Goal: Find specific page/section: Find specific page/section

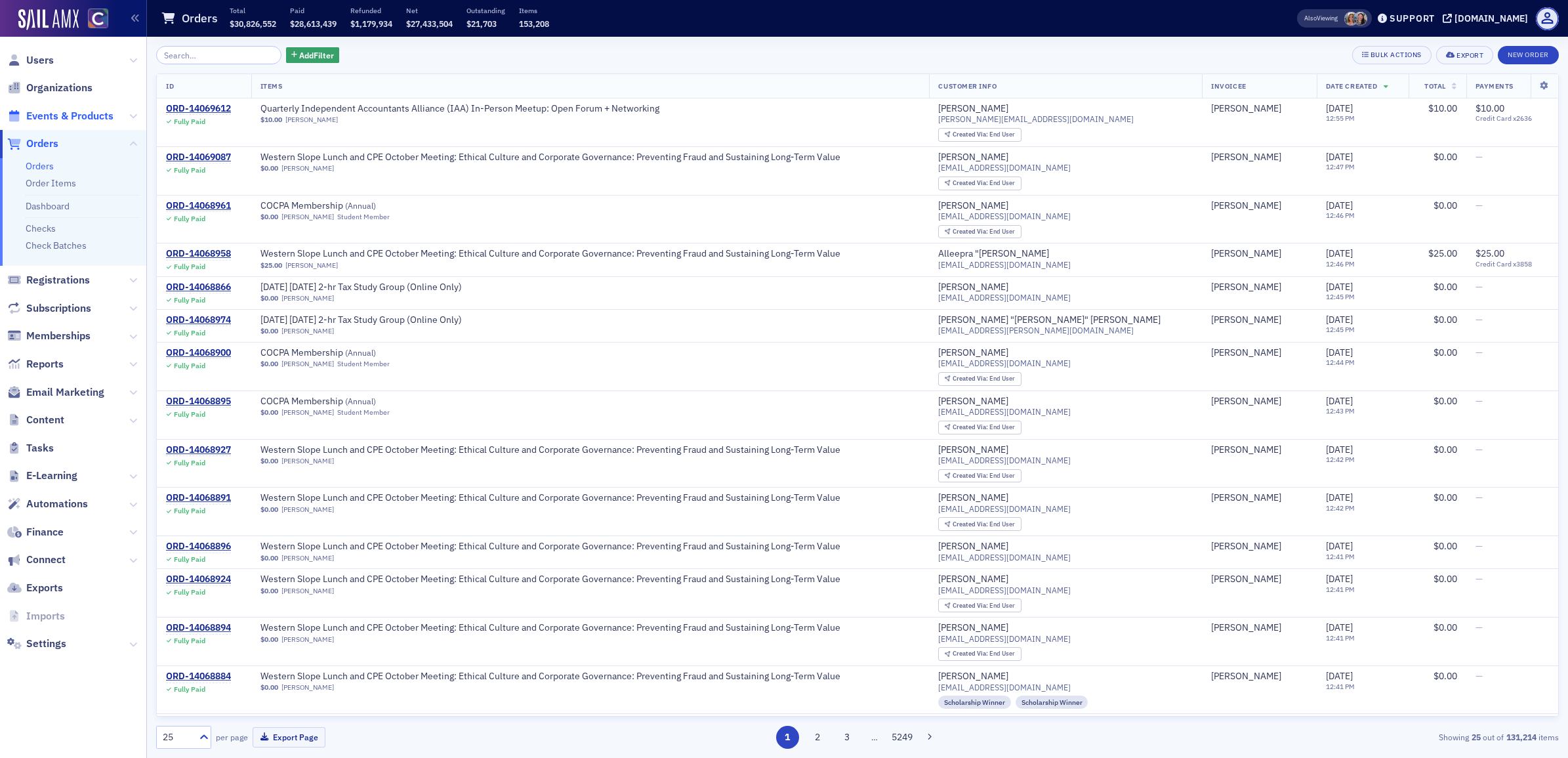
click at [73, 112] on span "Events & Products" at bounding box center [69, 116] width 87 height 15
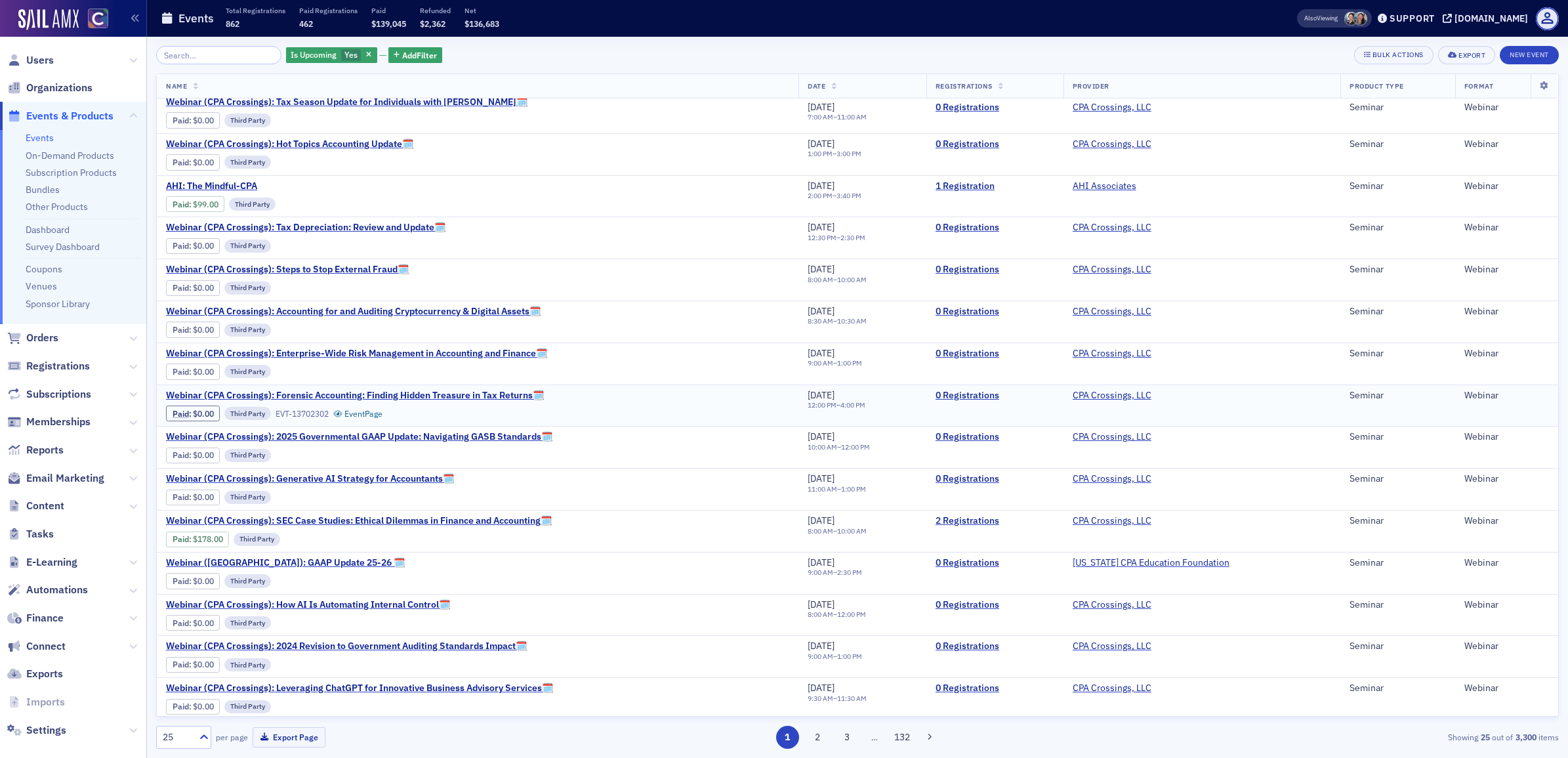
scroll to position [439, 0]
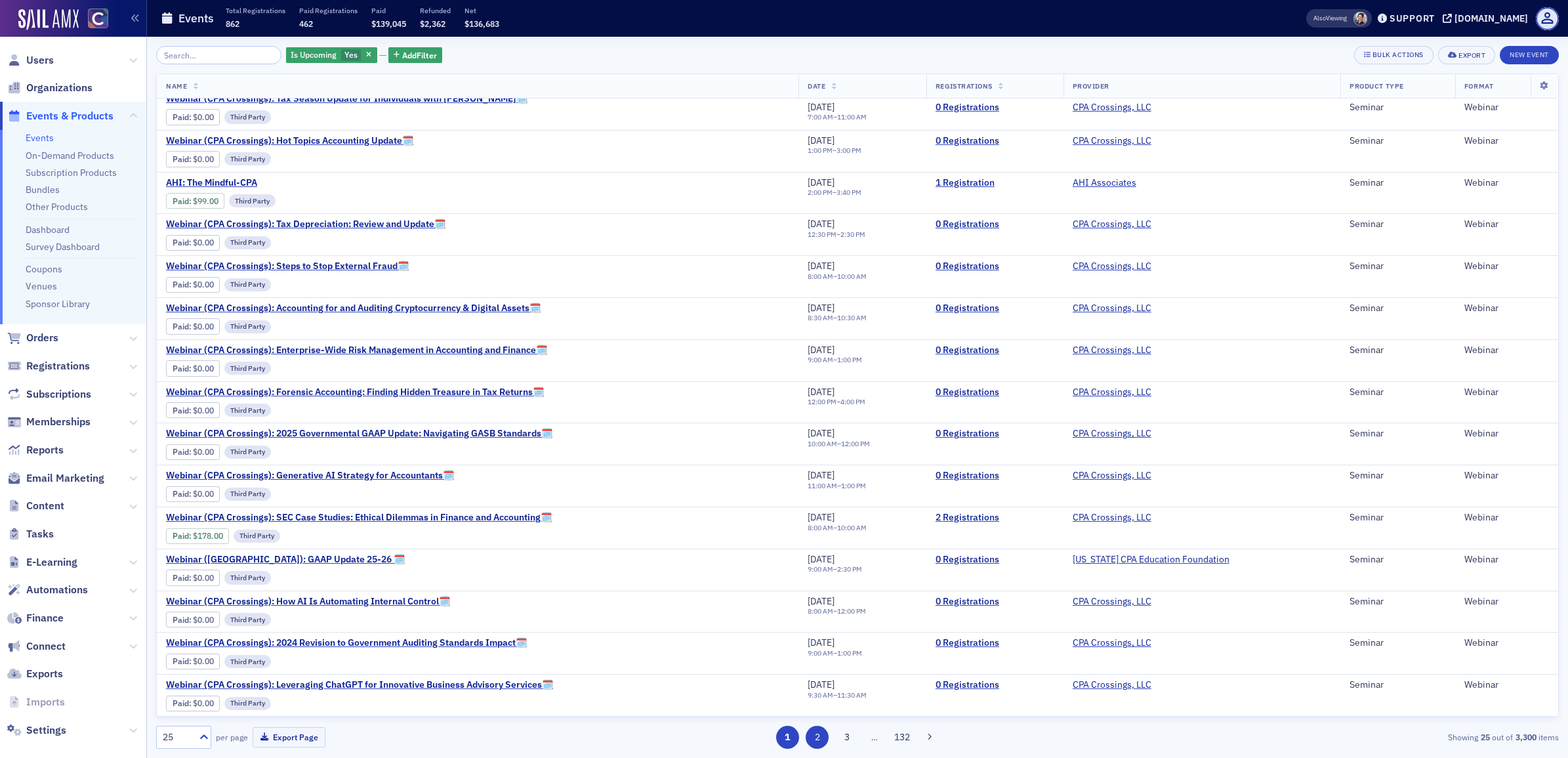
click at [820, 738] on button "2" at bounding box center [817, 737] width 23 height 23
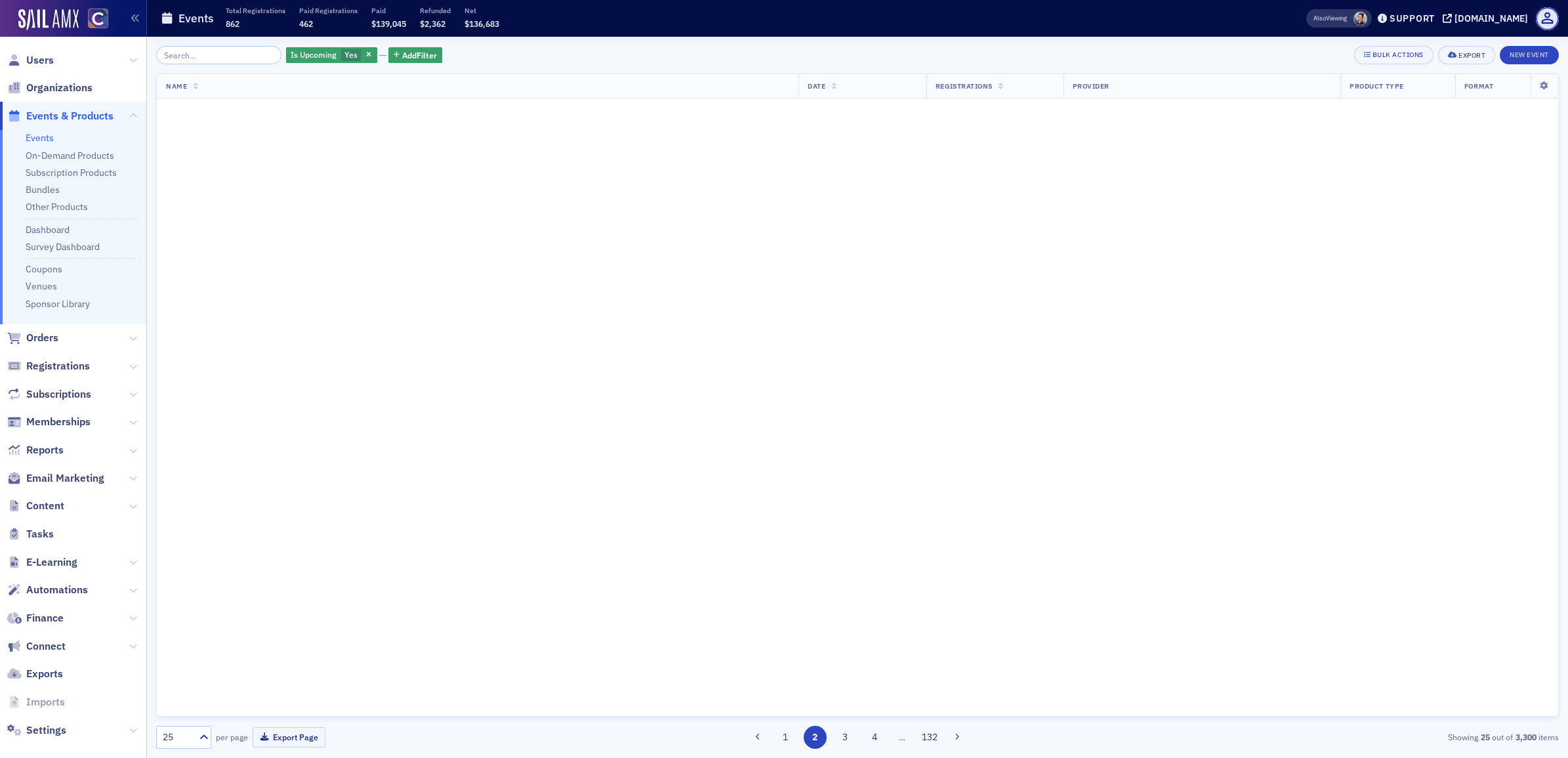
scroll to position [0, 0]
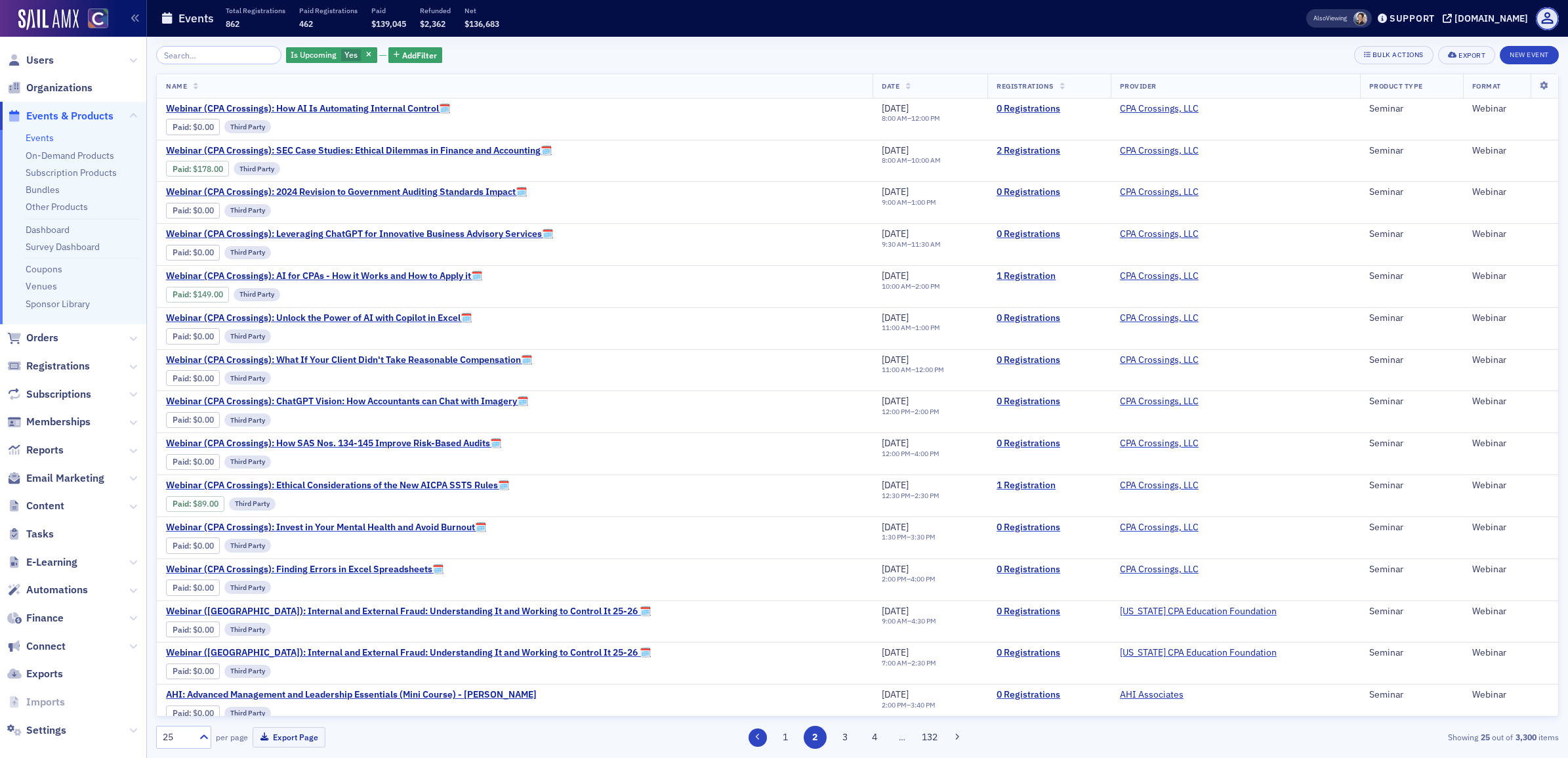
click at [756, 735] on icon at bounding box center [757, 737] width 5 height 8
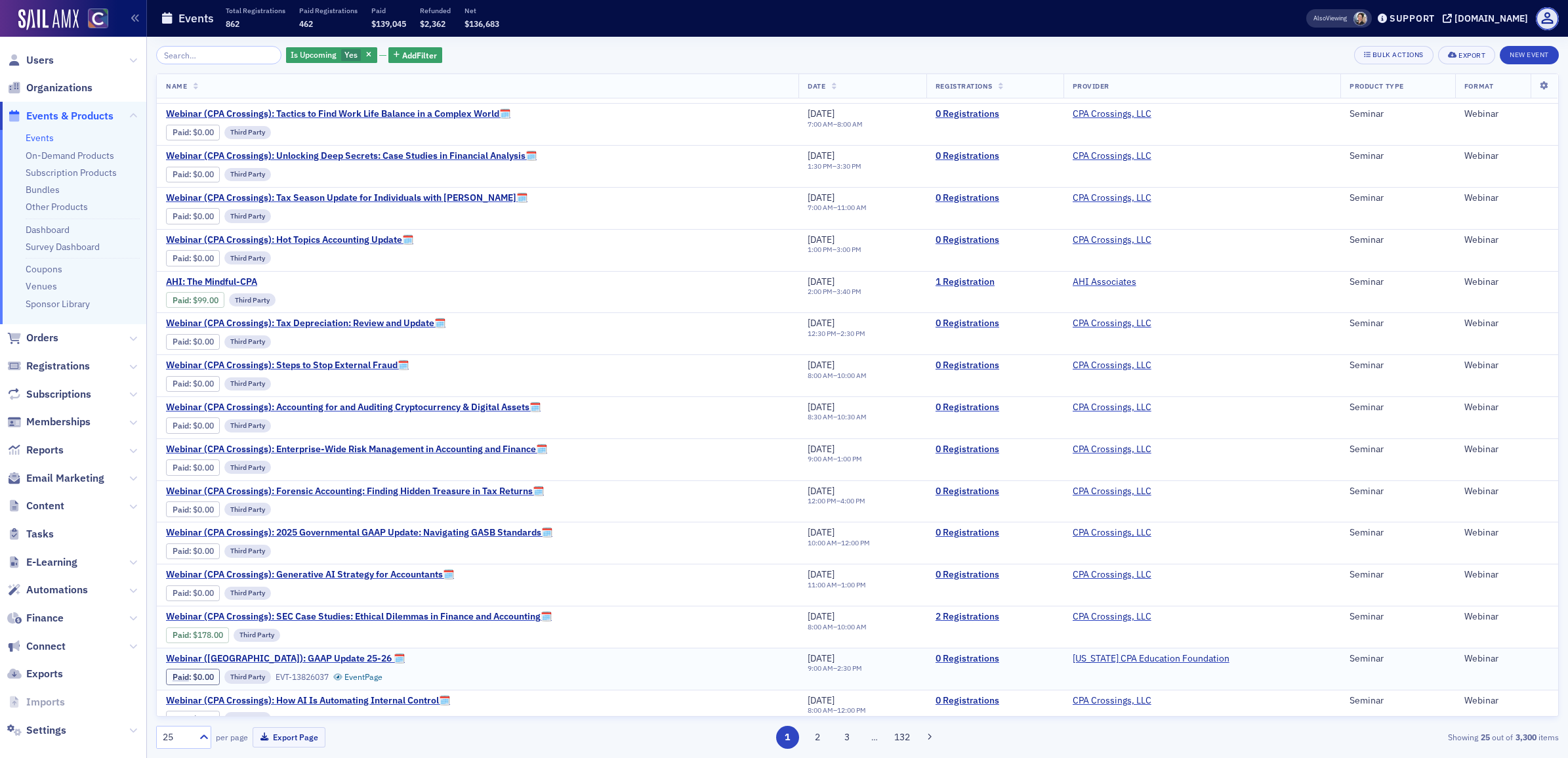
scroll to position [439, 0]
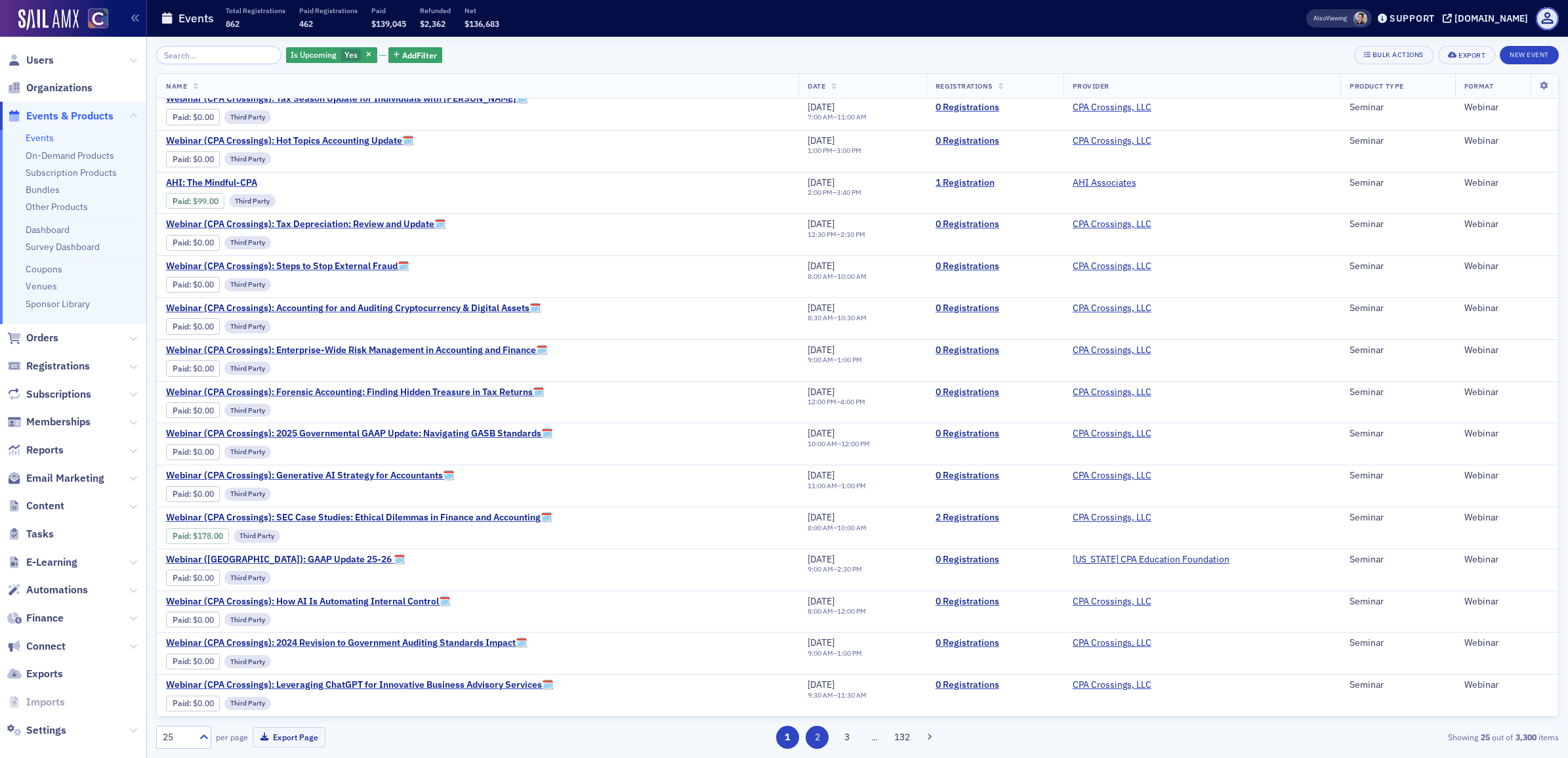
click at [818, 738] on button "2" at bounding box center [817, 737] width 23 height 23
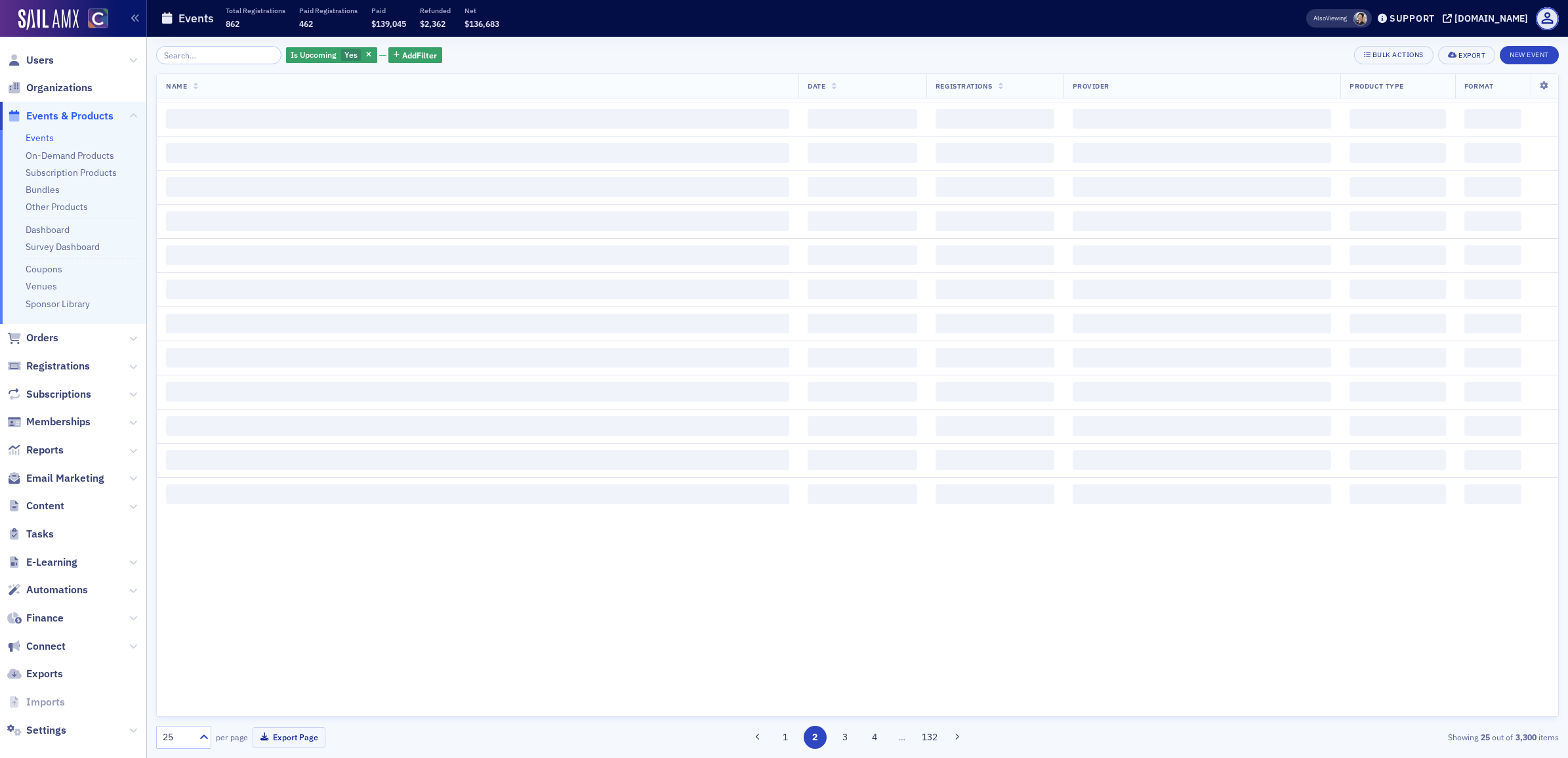
scroll to position [0, 0]
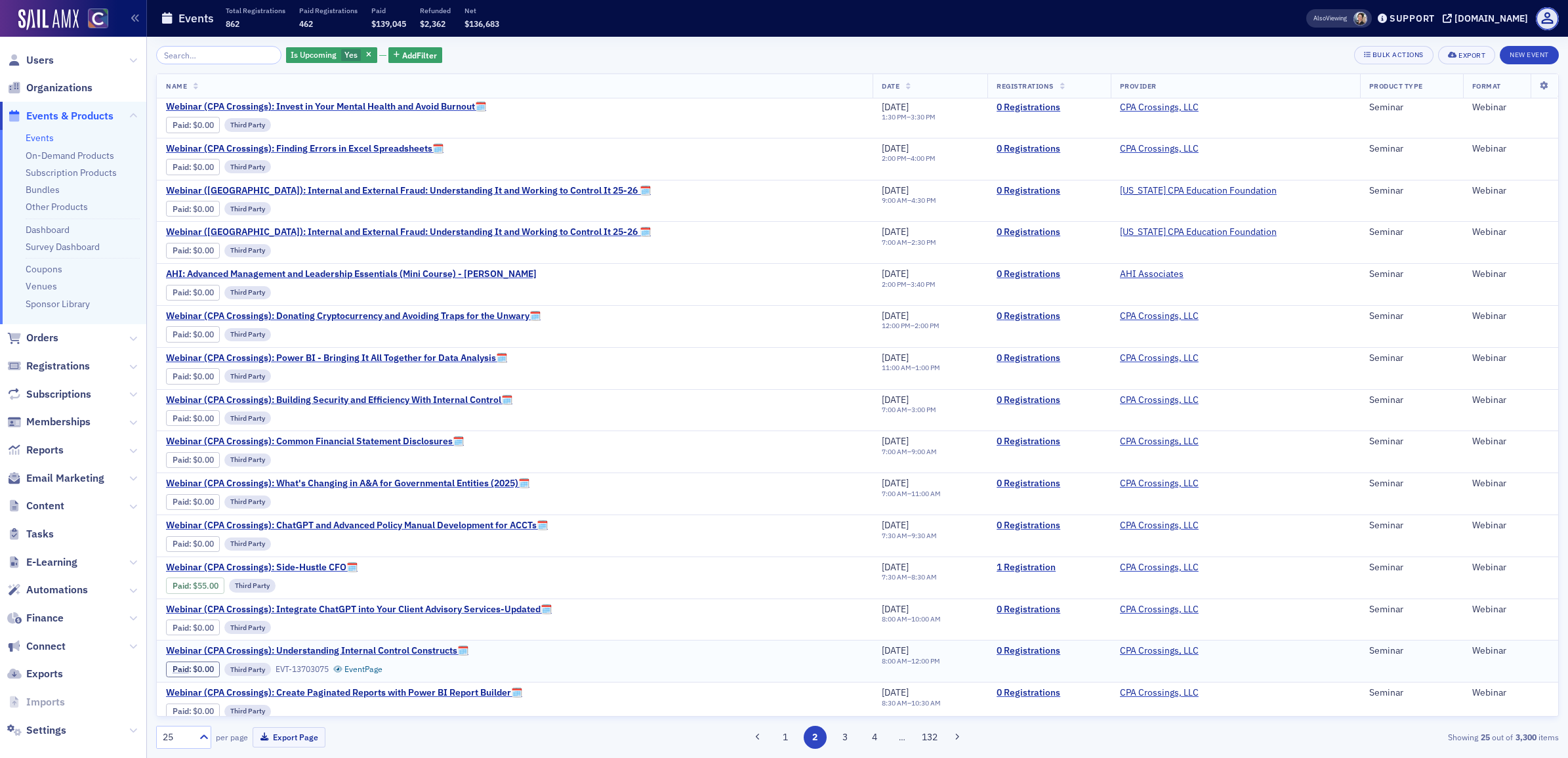
scroll to position [439, 0]
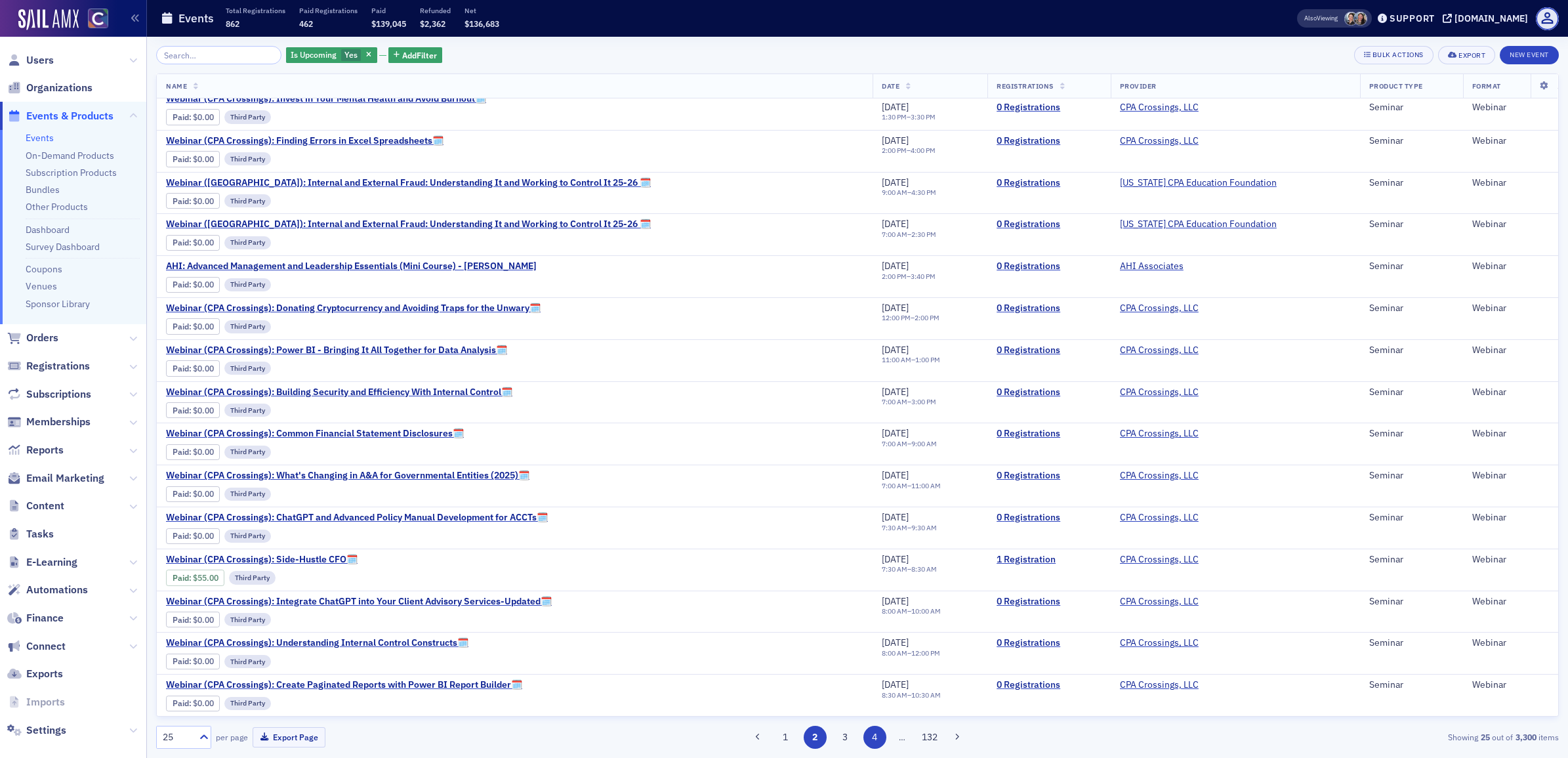
click at [873, 732] on button "4" at bounding box center [874, 737] width 23 height 23
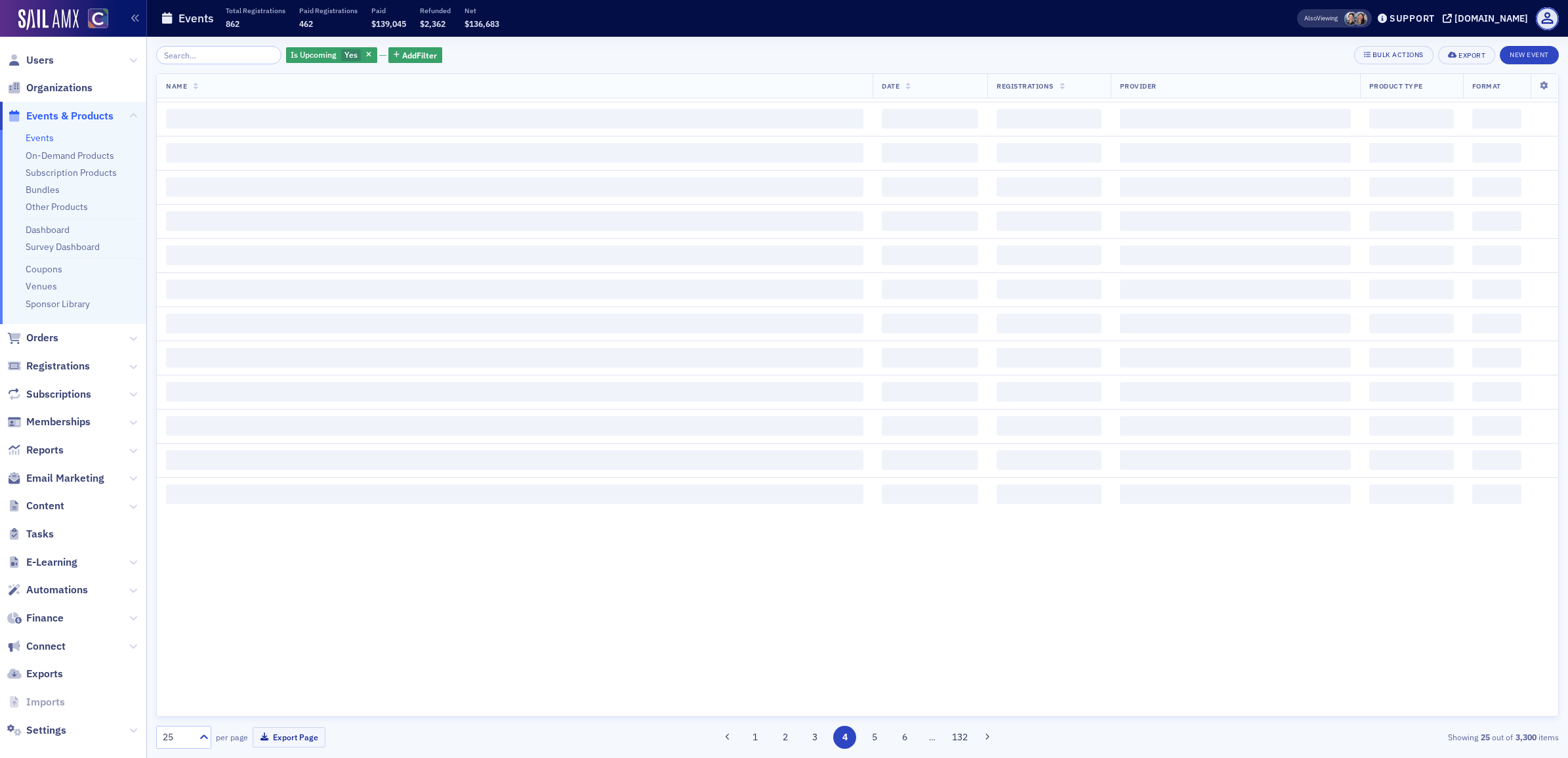
scroll to position [0, 0]
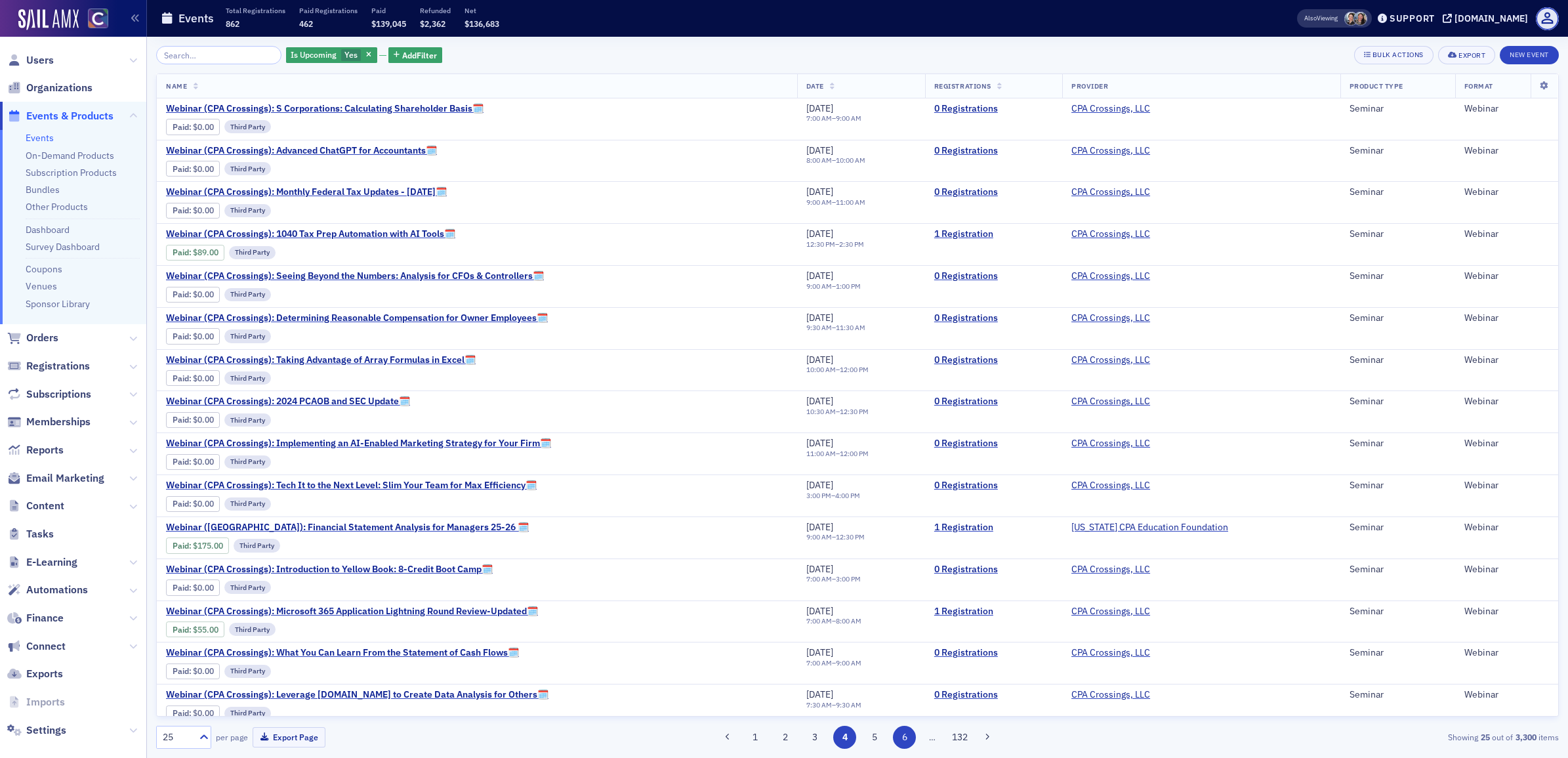
click at [906, 735] on button "6" at bounding box center [904, 737] width 23 height 23
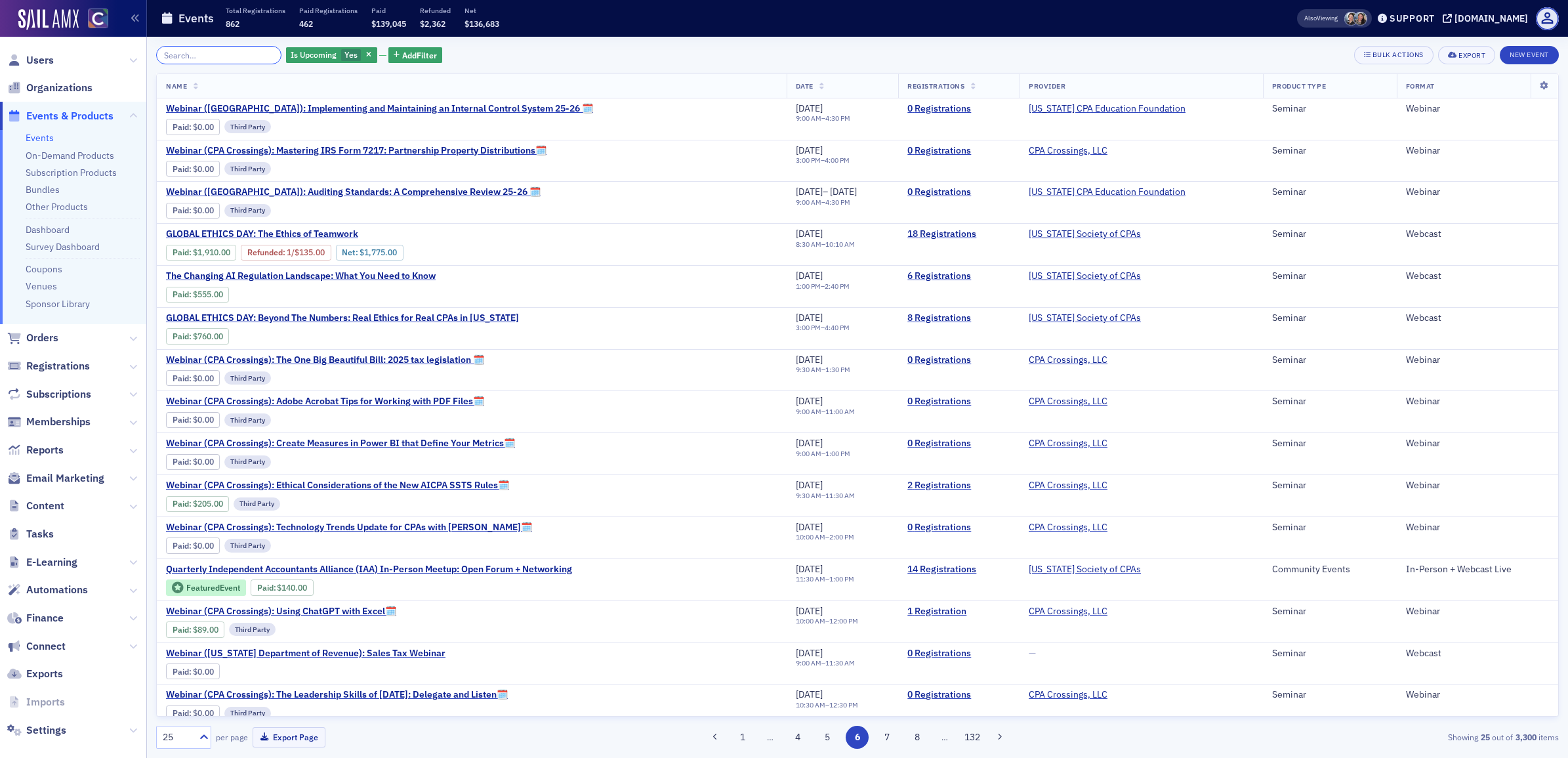
click at [223, 56] on input "search" at bounding box center [219, 54] width 125 height 19
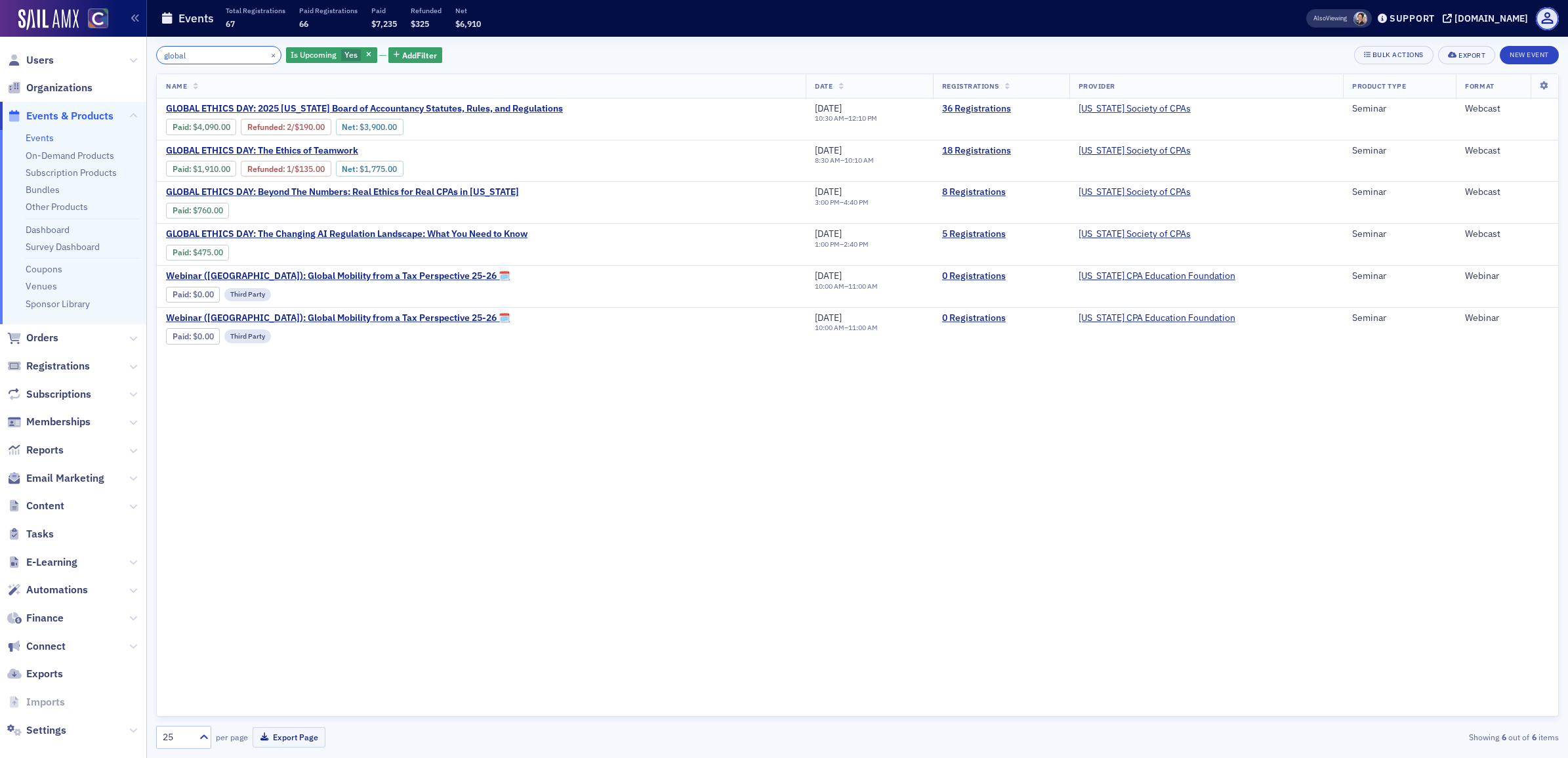
drag, startPoint x: 200, startPoint y: 56, endPoint x: 140, endPoint y: 57, distance: 60.0
click at [140, 57] on div "Users Organizations Events & Products Events On-Demand Products Subscription Pr…" at bounding box center [784, 379] width 1568 height 758
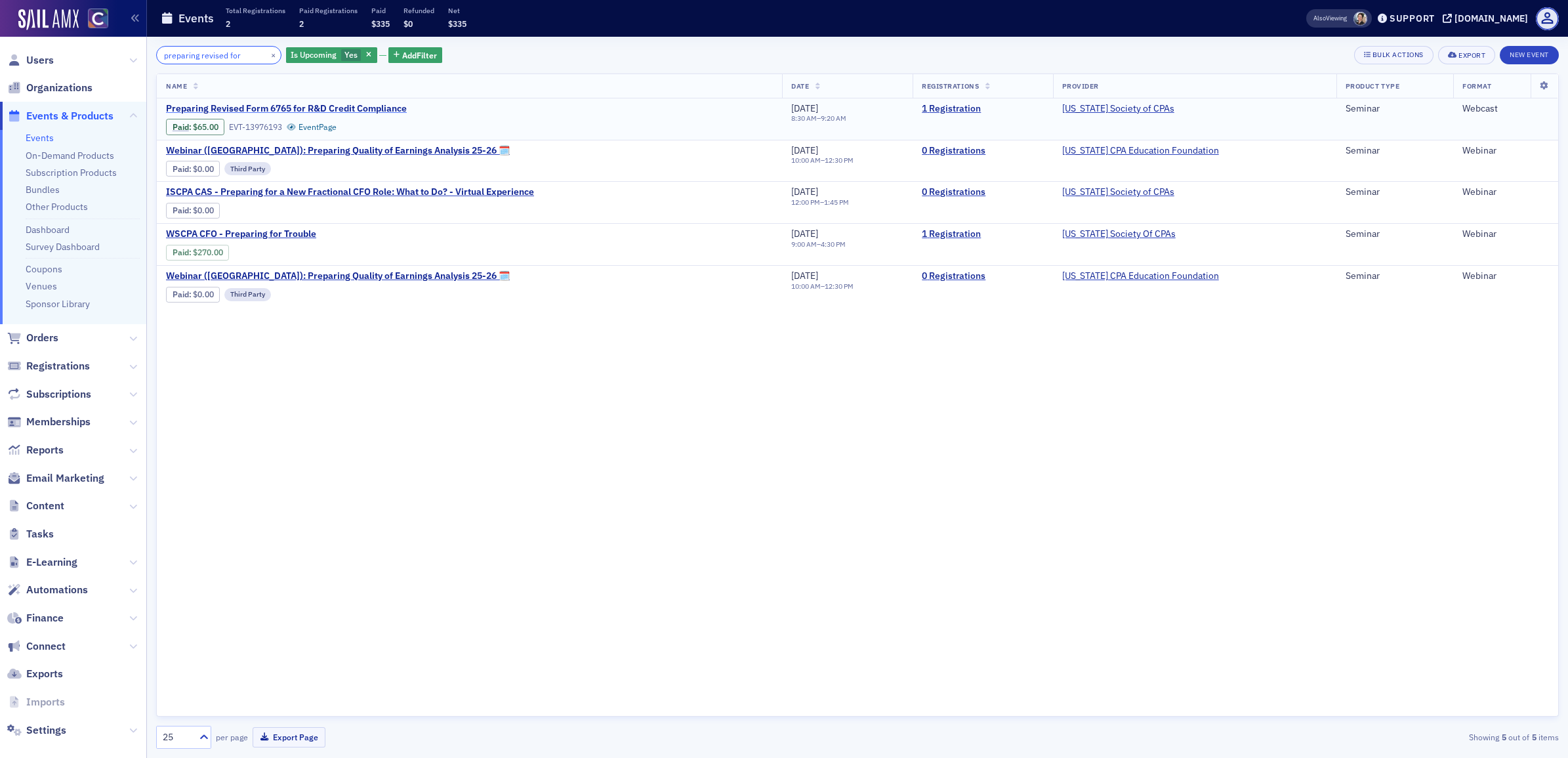
type input "preparing revised for"
click at [260, 110] on span "Preparing Revised Form 6765 for R&D Credit Compliance" at bounding box center [286, 109] width 241 height 12
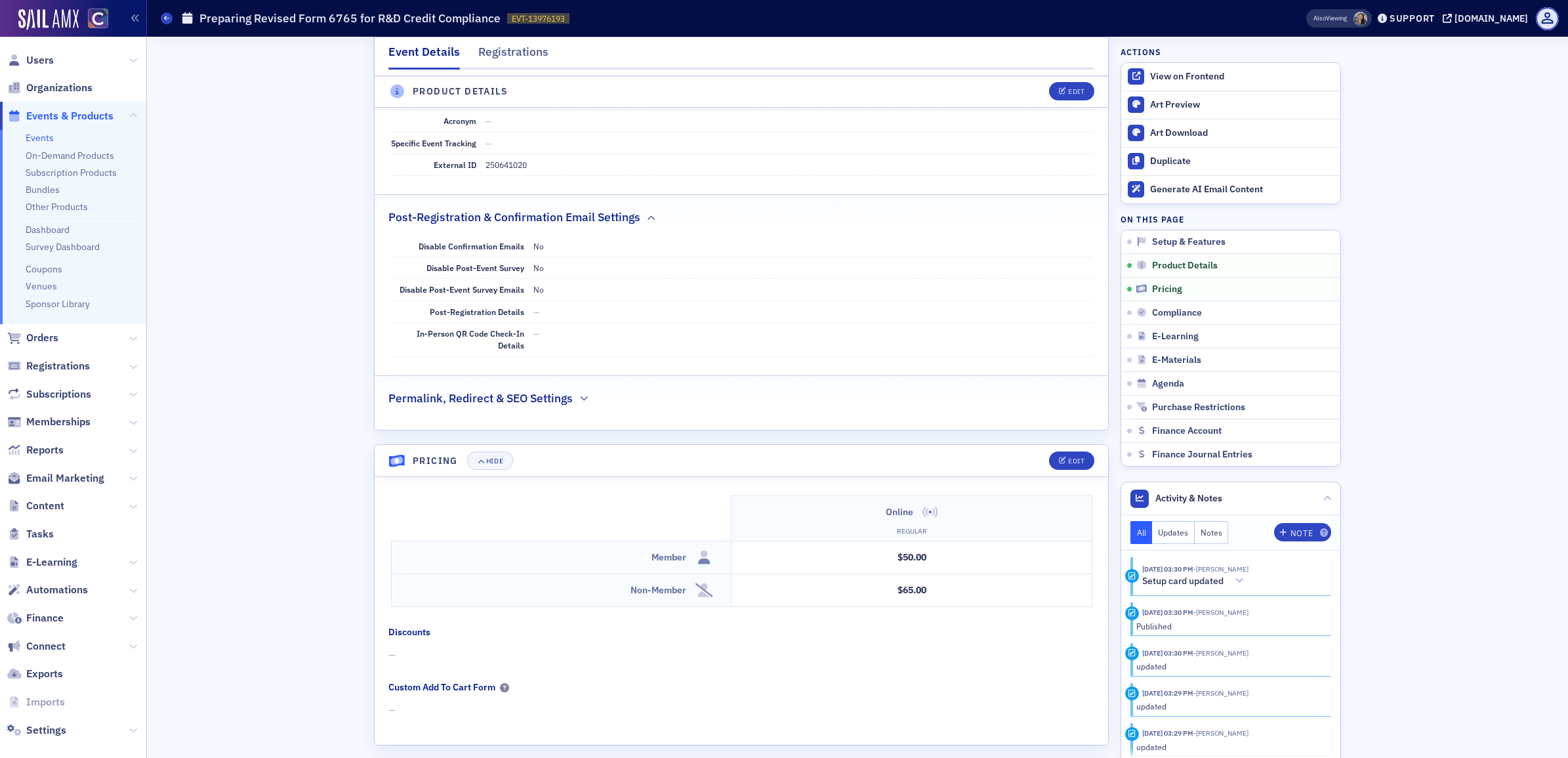
scroll to position [820, 0]
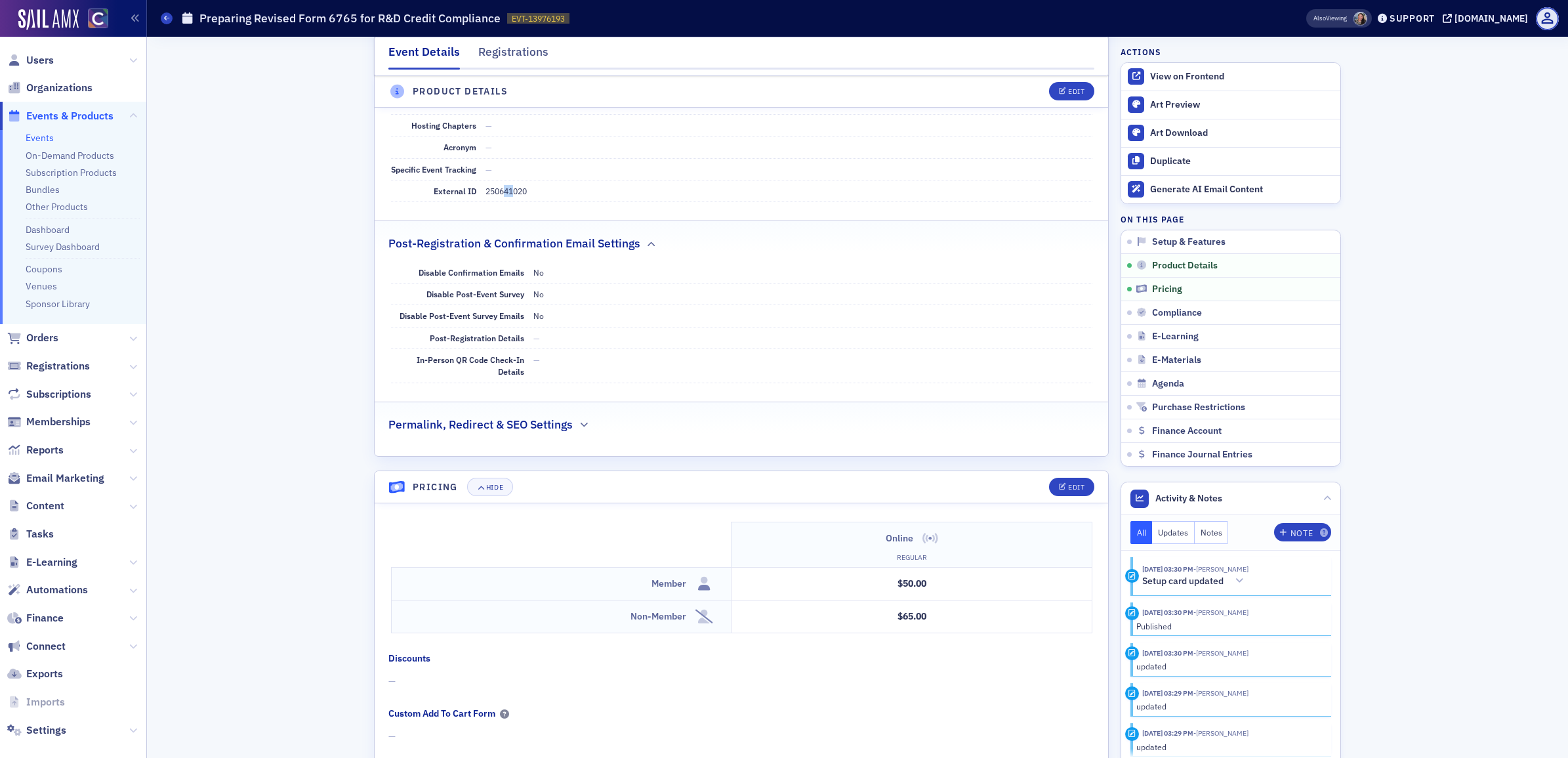
drag, startPoint x: 497, startPoint y: 195, endPoint x: 512, endPoint y: 192, distance: 15.3
click at [512, 192] on dd "250641020" at bounding box center [789, 191] width 607 height 21
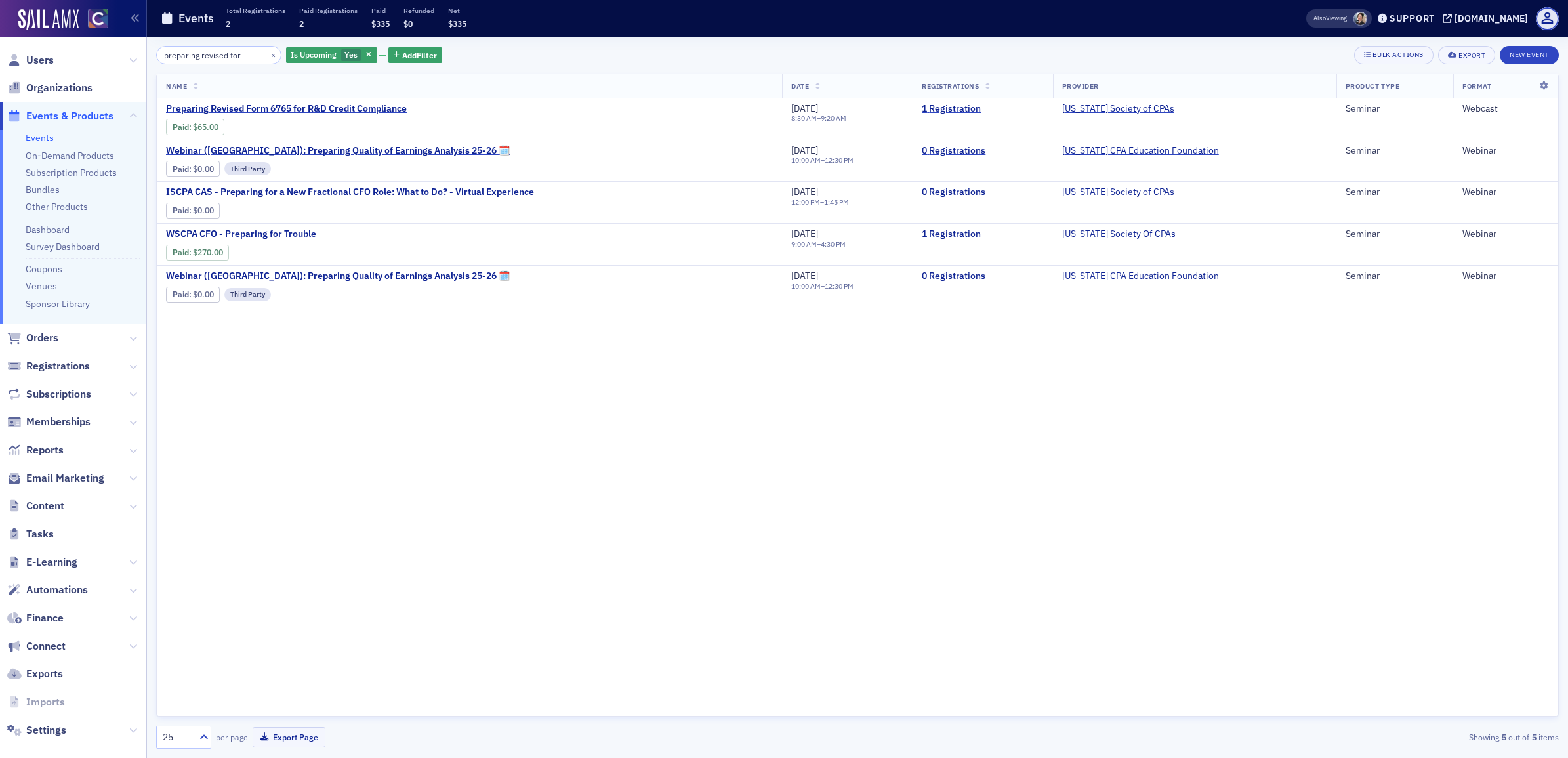
drag, startPoint x: 240, startPoint y: 53, endPoint x: 140, endPoint y: 50, distance: 100.0
click at [140, 50] on div "Users Organizations Events & Products Events On-Demand Products Subscription Pr…" at bounding box center [784, 379] width 1568 height 758
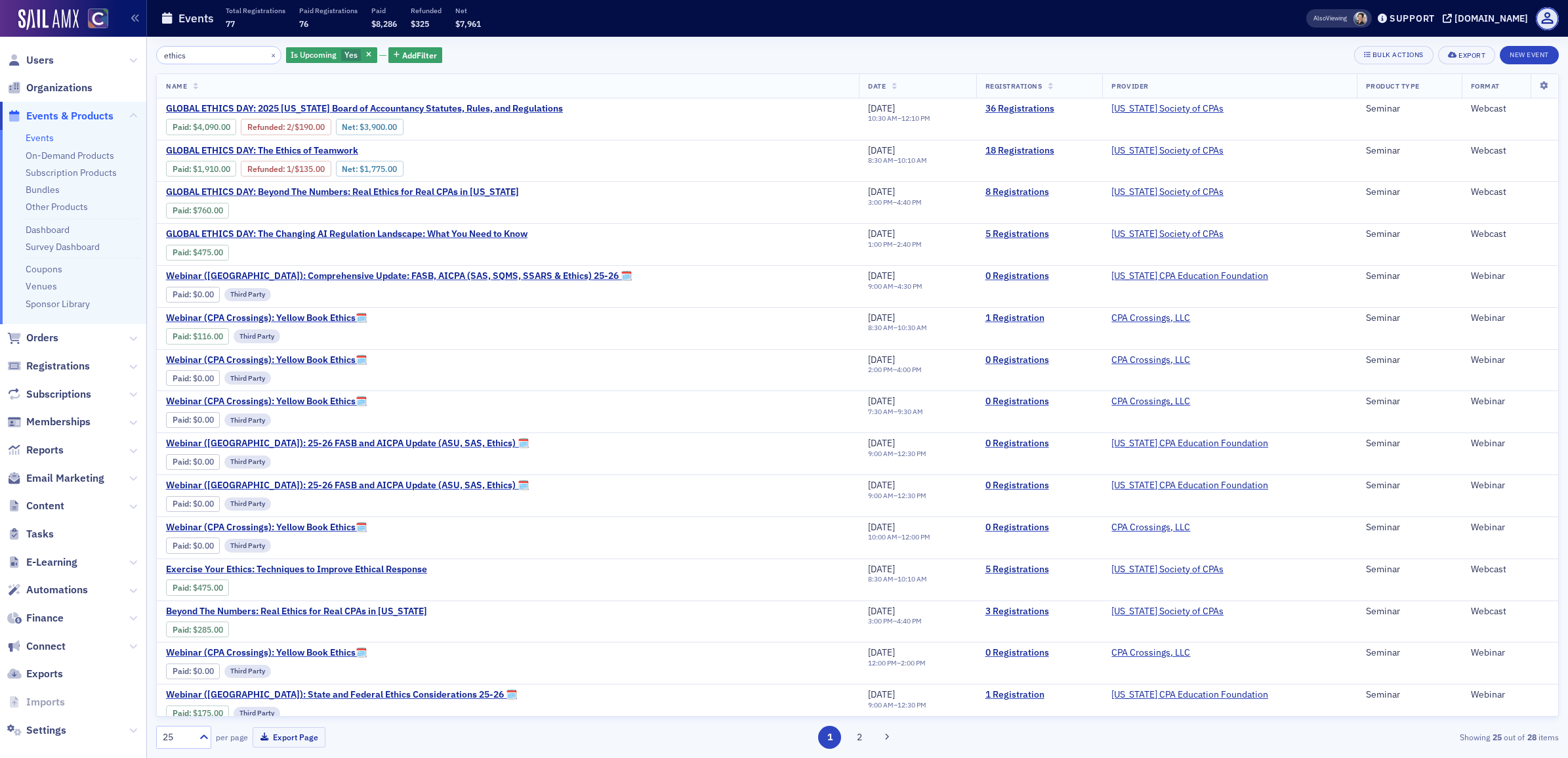
type input "ethics"
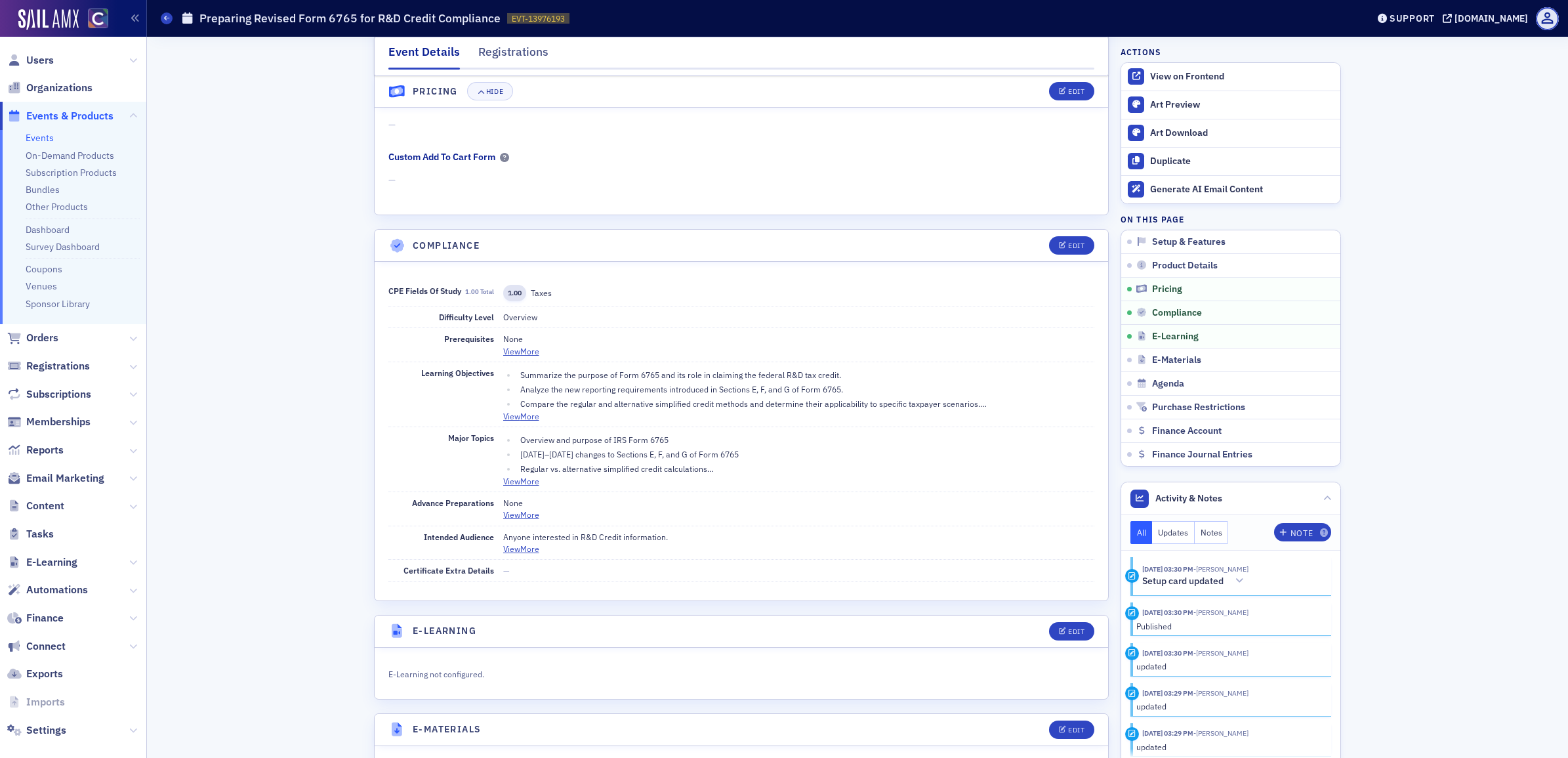
scroll to position [1394, 0]
